Goal: Navigation & Orientation: Understand site structure

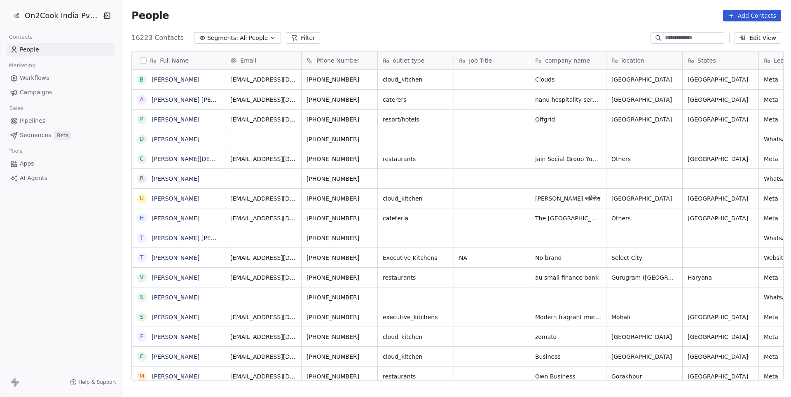
scroll to position [349, 672]
click at [52, 52] on link "People" at bounding box center [61, 50] width 108 height 14
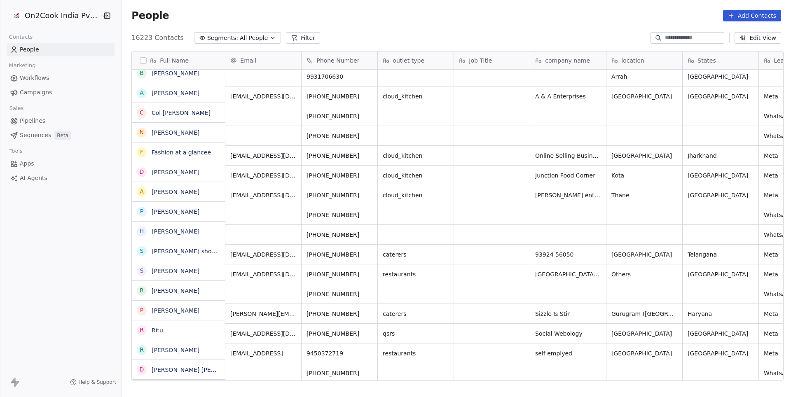
scroll to position [419, 0]
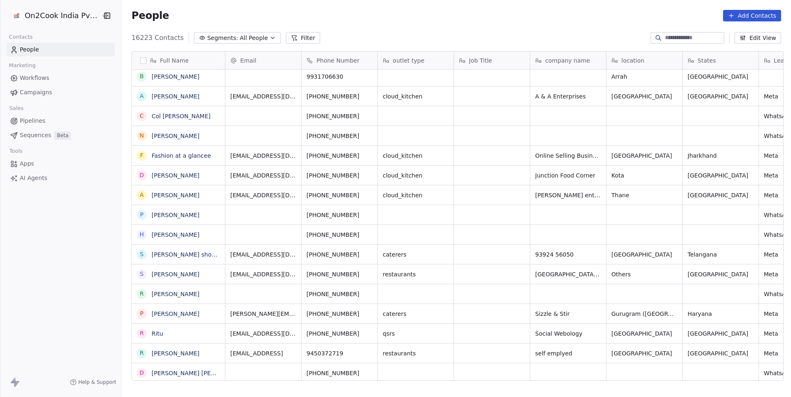
click at [51, 76] on link "Workflows" at bounding box center [61, 78] width 108 height 14
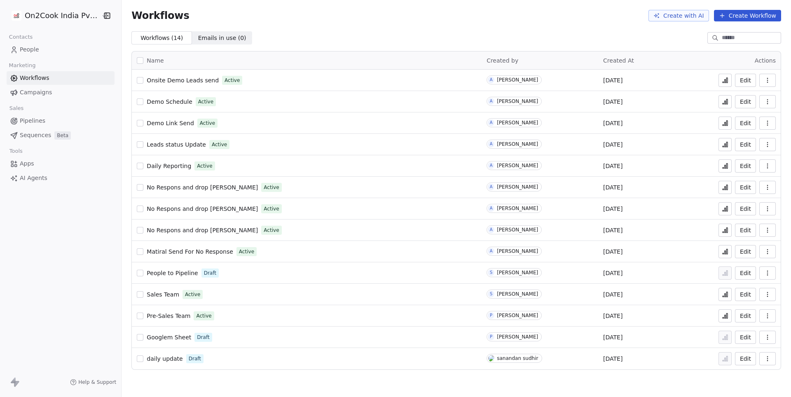
click at [38, 45] on span "People" at bounding box center [29, 49] width 19 height 9
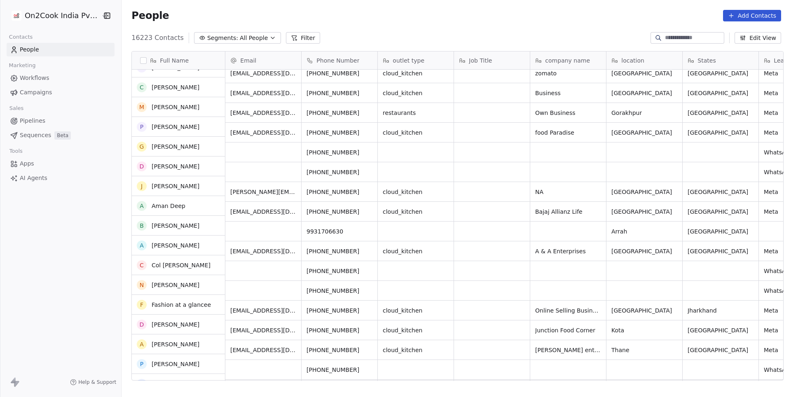
scroll to position [275, 0]
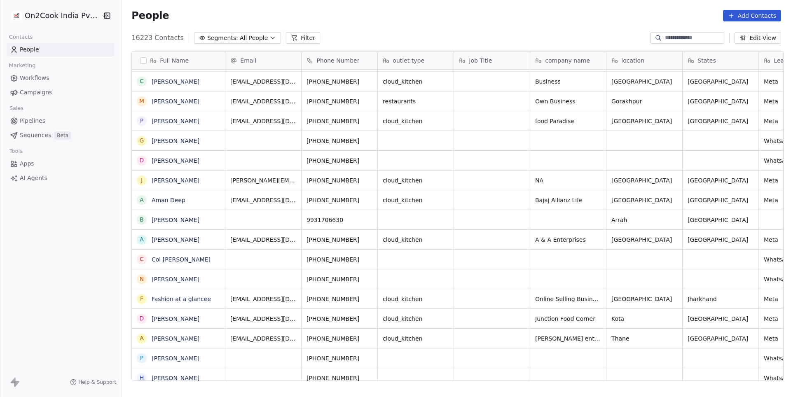
click at [41, 83] on link "Workflows" at bounding box center [61, 78] width 108 height 14
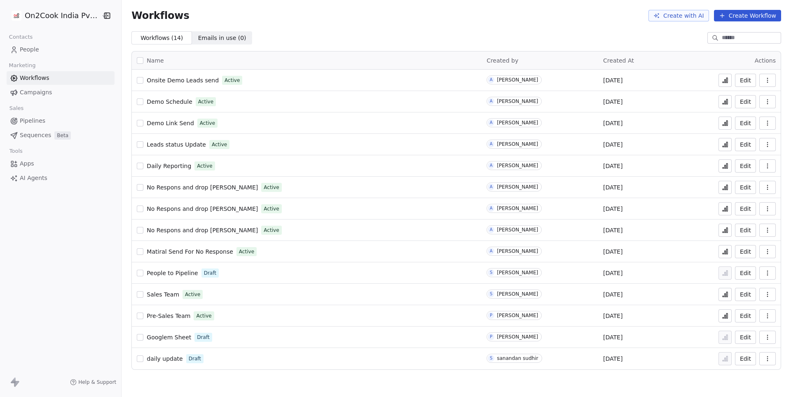
click at [38, 93] on span "Campaigns" at bounding box center [36, 92] width 32 height 9
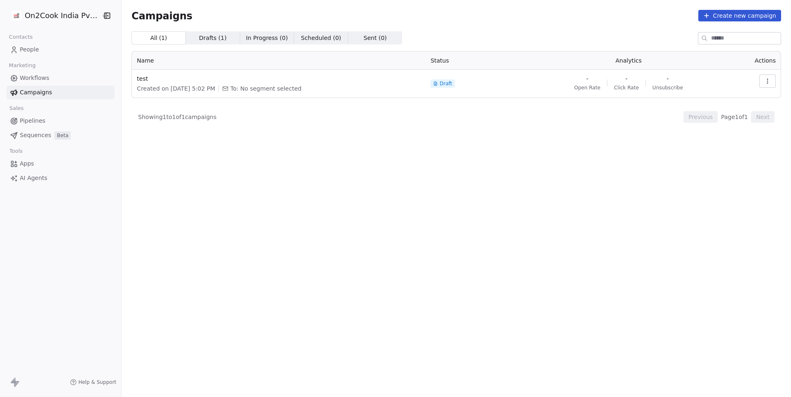
click at [30, 122] on span "Pipelines" at bounding box center [33, 121] width 26 height 9
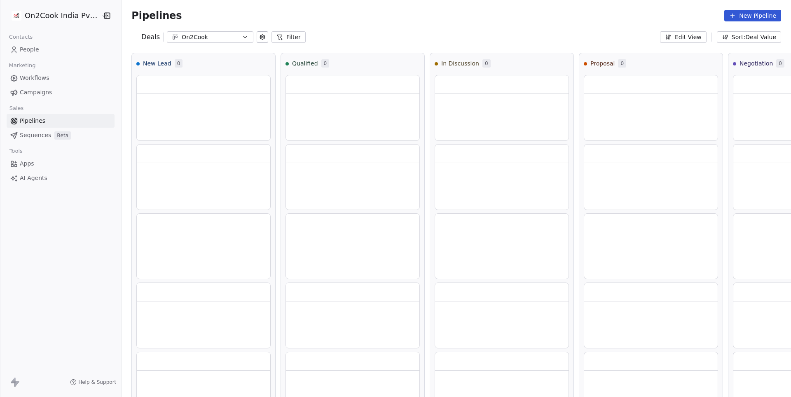
click at [29, 49] on span "People" at bounding box center [29, 49] width 19 height 9
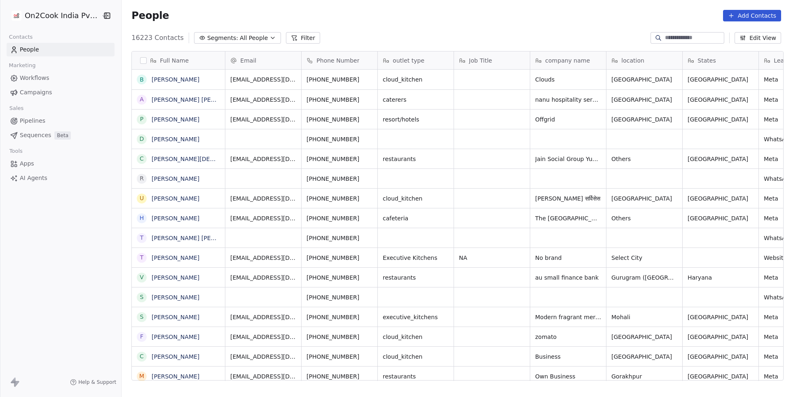
scroll to position [349, 672]
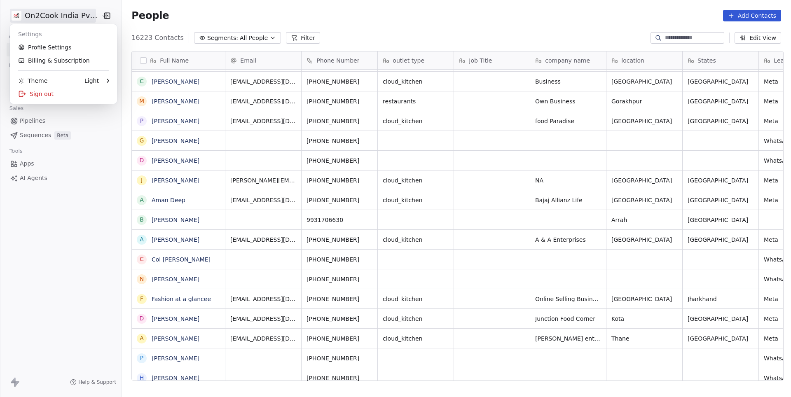
click at [85, 16] on html "On2Cook India Pvt. Ltd. Contacts People Marketing Workflows Campaigns Sales Pip…" at bounding box center [395, 198] width 791 height 397
click at [175, 17] on html "On2Cook India Pvt. Ltd. Contacts People Marketing Workflows Campaigns Sales Pip…" at bounding box center [395, 198] width 791 height 397
click at [83, 18] on html "On2Cook India Pvt. Ltd. Contacts People Marketing Workflows Campaigns Sales Pip…" at bounding box center [395, 198] width 791 height 397
click at [251, 27] on html "On2Cook India Pvt. Ltd. Contacts People Marketing Workflows Campaigns Sales Pip…" at bounding box center [395, 198] width 791 height 397
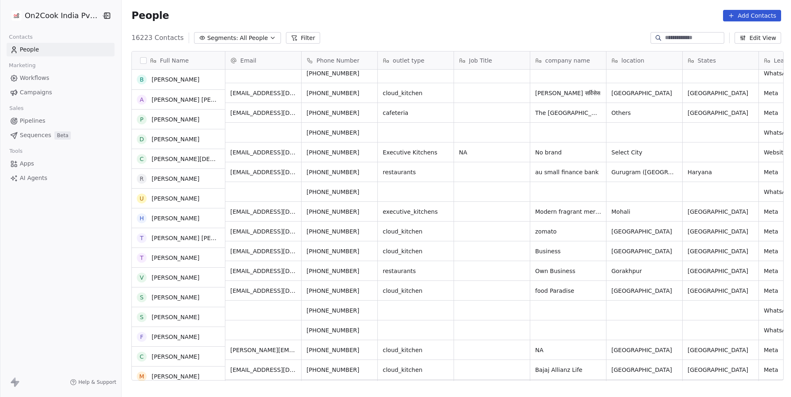
scroll to position [0, 0]
